Goal: Task Accomplishment & Management: Use online tool/utility

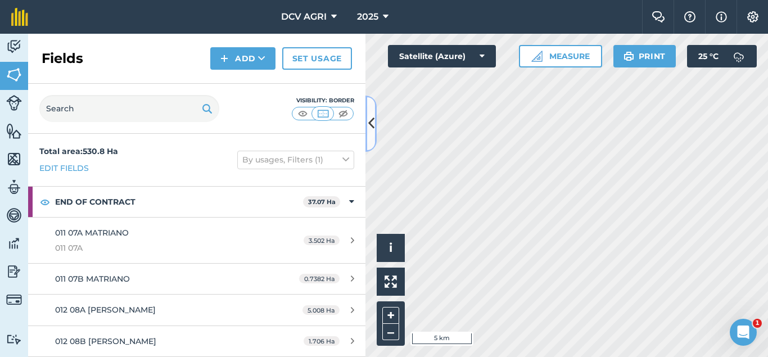
click at [369, 116] on icon at bounding box center [371, 124] width 6 height 20
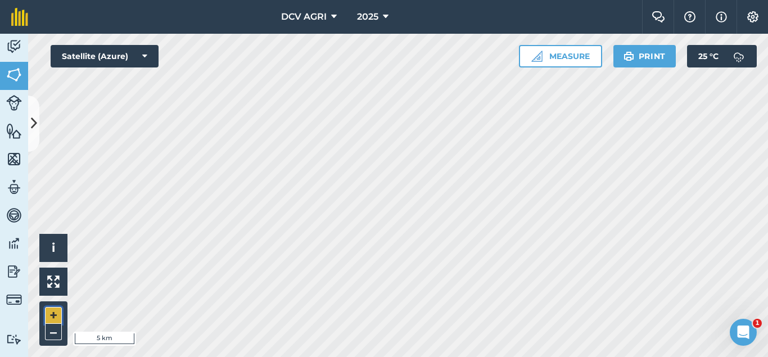
click at [46, 320] on button "+" at bounding box center [53, 315] width 17 height 17
click at [53, 311] on button "+" at bounding box center [53, 315] width 17 height 17
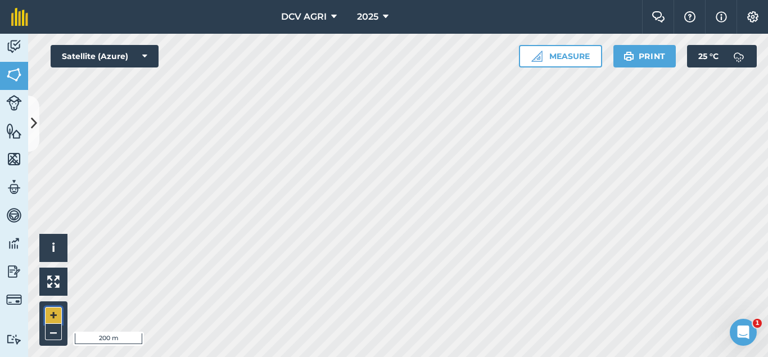
click at [53, 311] on button "+" at bounding box center [53, 315] width 17 height 17
click at [453, 8] on div "DCV AGRI 2025 Farm Chat Help Info Settings DCV AGRI - 2025 Reproduced with the …" at bounding box center [384, 178] width 768 height 357
click at [488, 33] on div "DCV AGRI 2025 Farm Chat Help Info Settings DCV AGRI - 2025 Reproduced with the …" at bounding box center [384, 178] width 768 height 357
click at [47, 334] on button "–" at bounding box center [53, 332] width 17 height 16
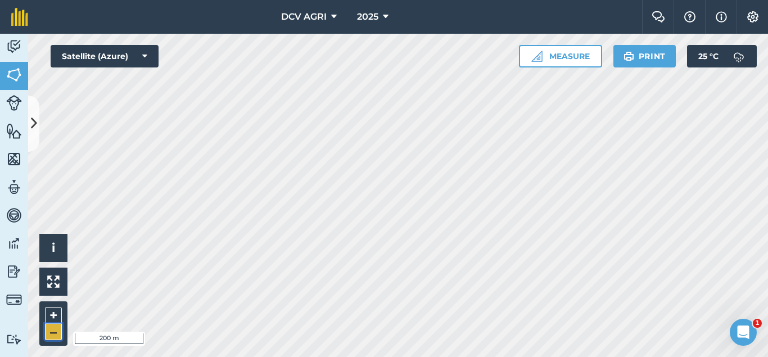
click at [47, 334] on button "–" at bounding box center [53, 332] width 17 height 16
click at [53, 313] on button "+" at bounding box center [53, 315] width 17 height 17
click at [55, 321] on button "+" at bounding box center [53, 315] width 17 height 17
click at [50, 334] on button "–" at bounding box center [53, 332] width 17 height 16
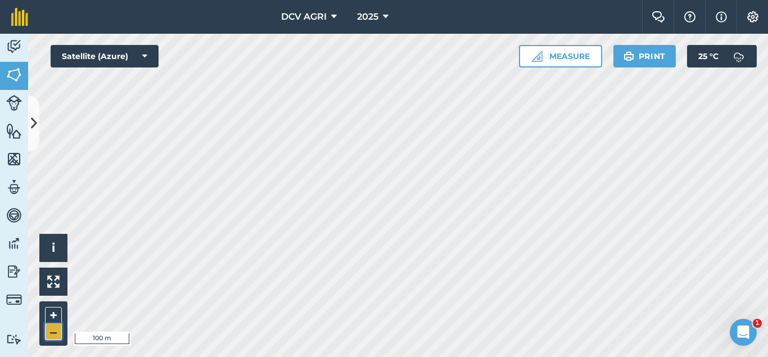
click at [50, 334] on button "–" at bounding box center [53, 332] width 17 height 16
